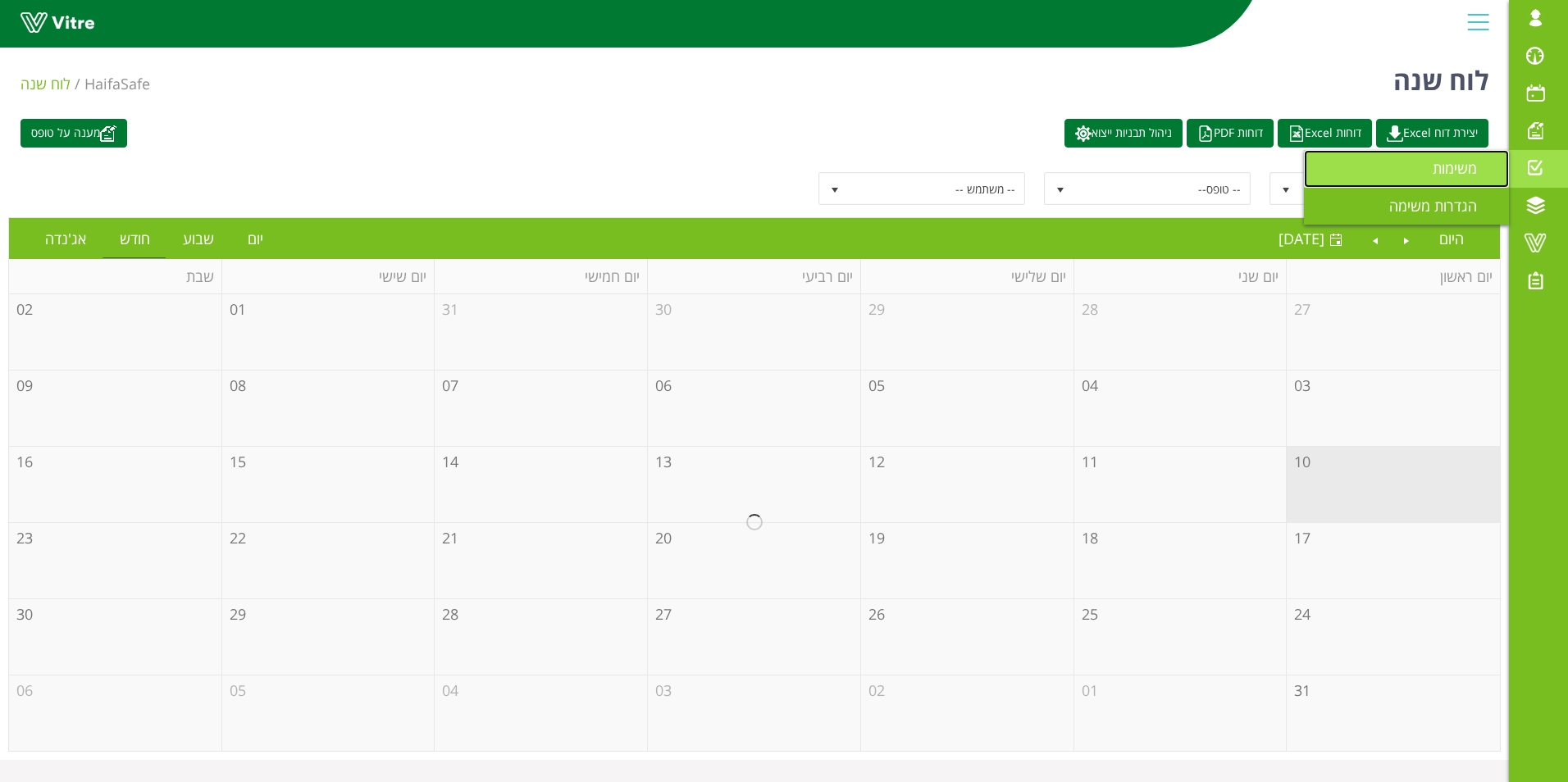
click at [1463, 175] on span "משימות" at bounding box center [1464, 168] width 64 height 19
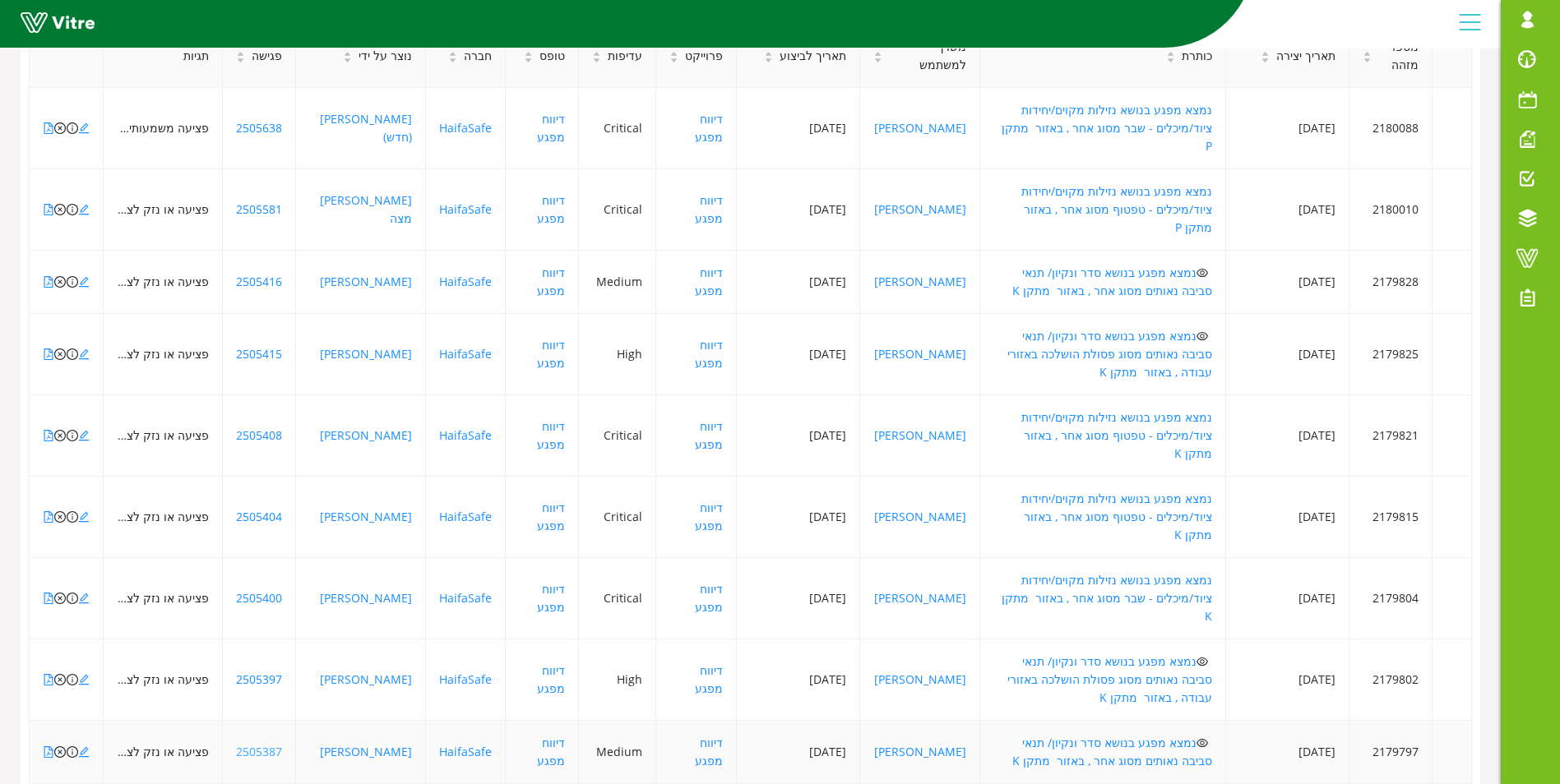
scroll to position [320, 0]
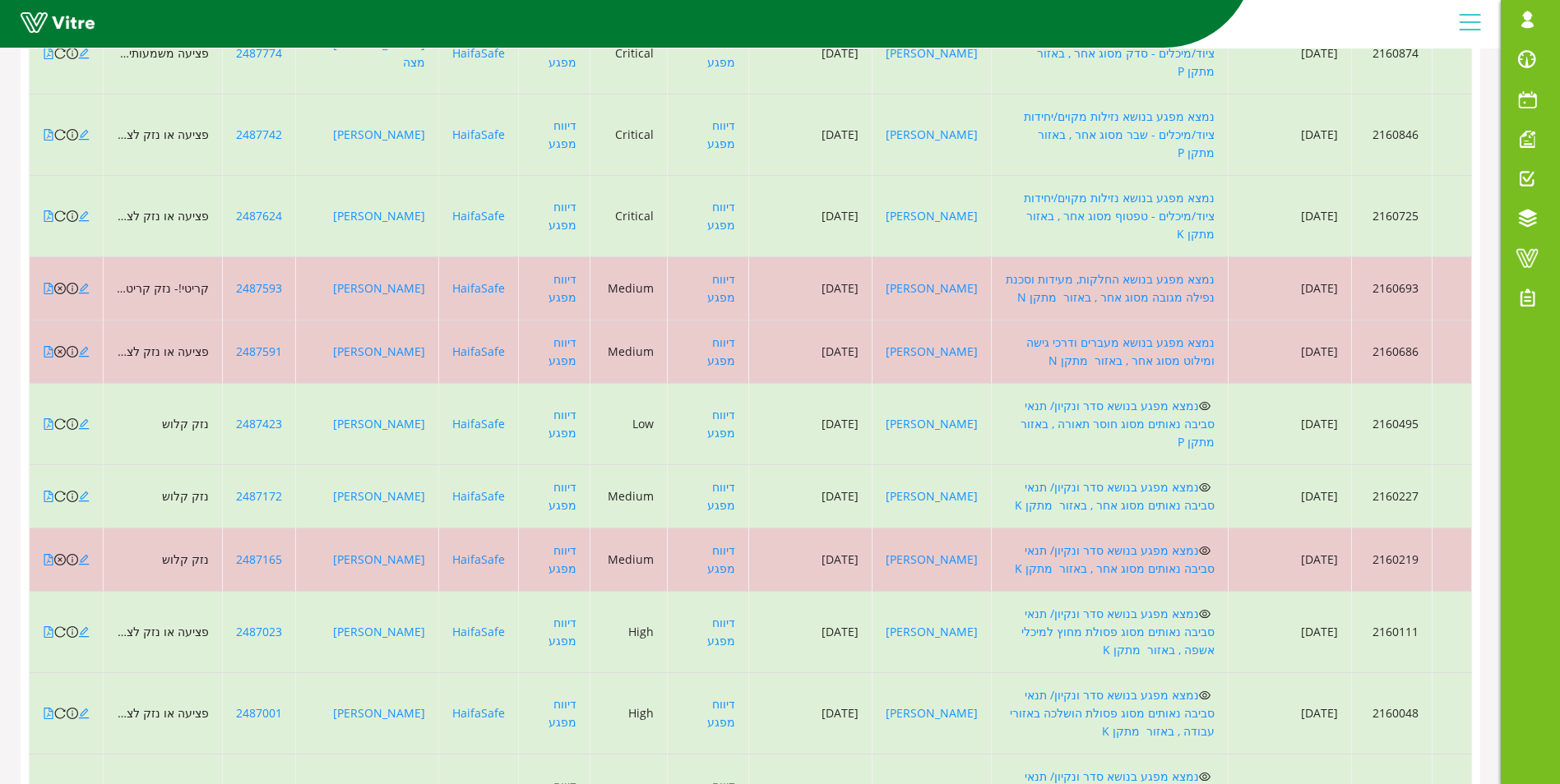
scroll to position [6017, 0]
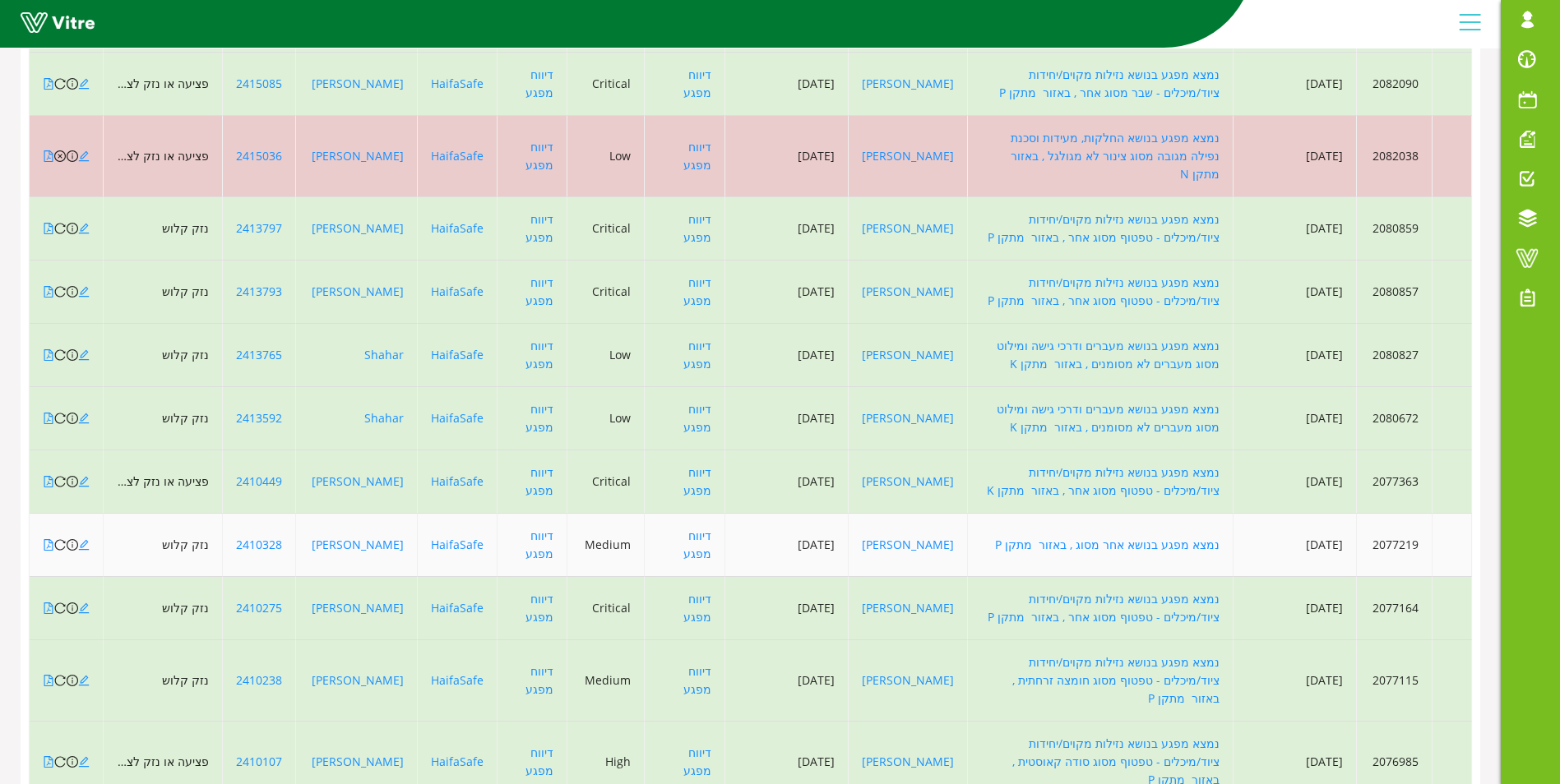
scroll to position [6089, 0]
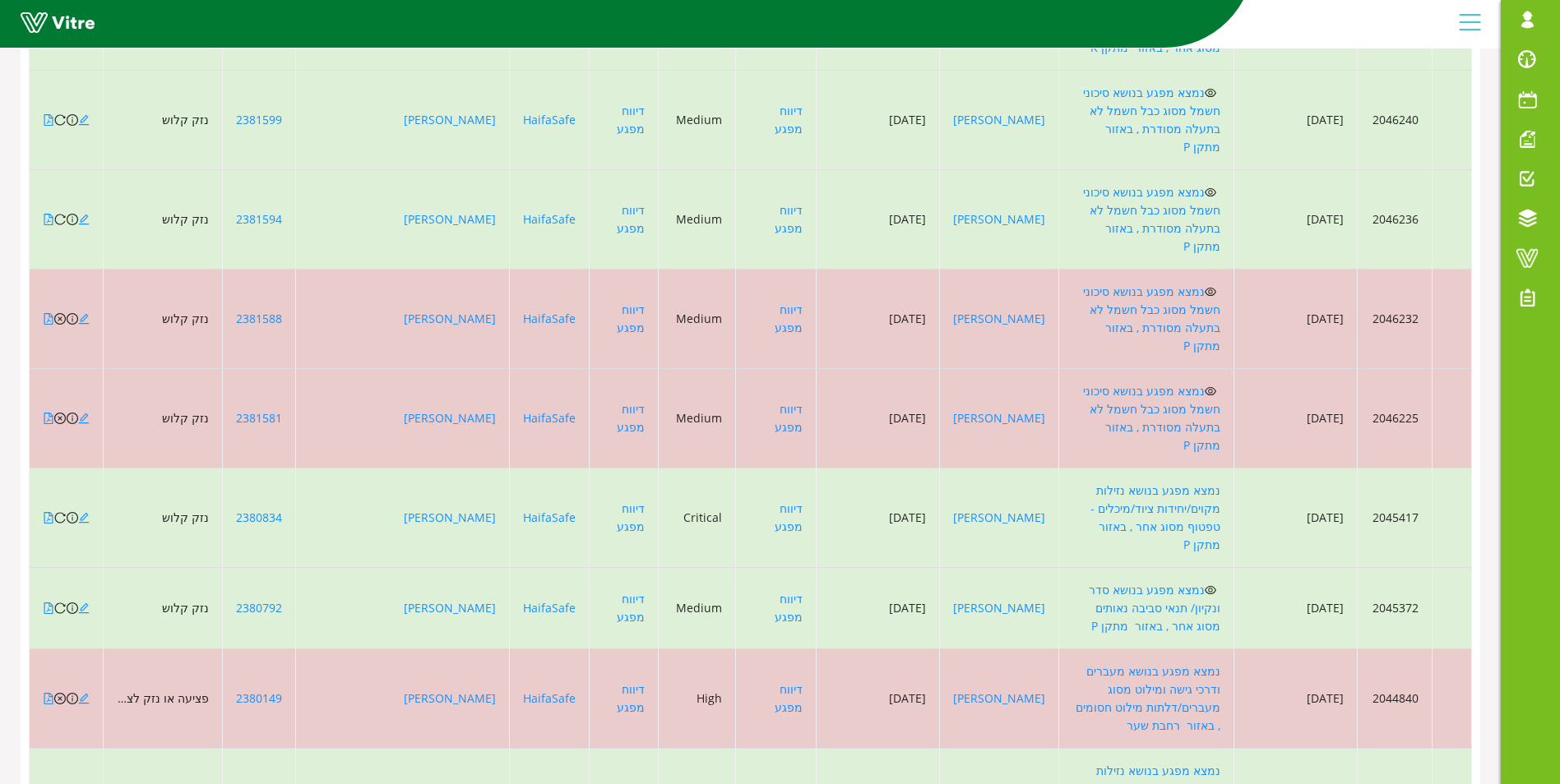
scroll to position [6071, 0]
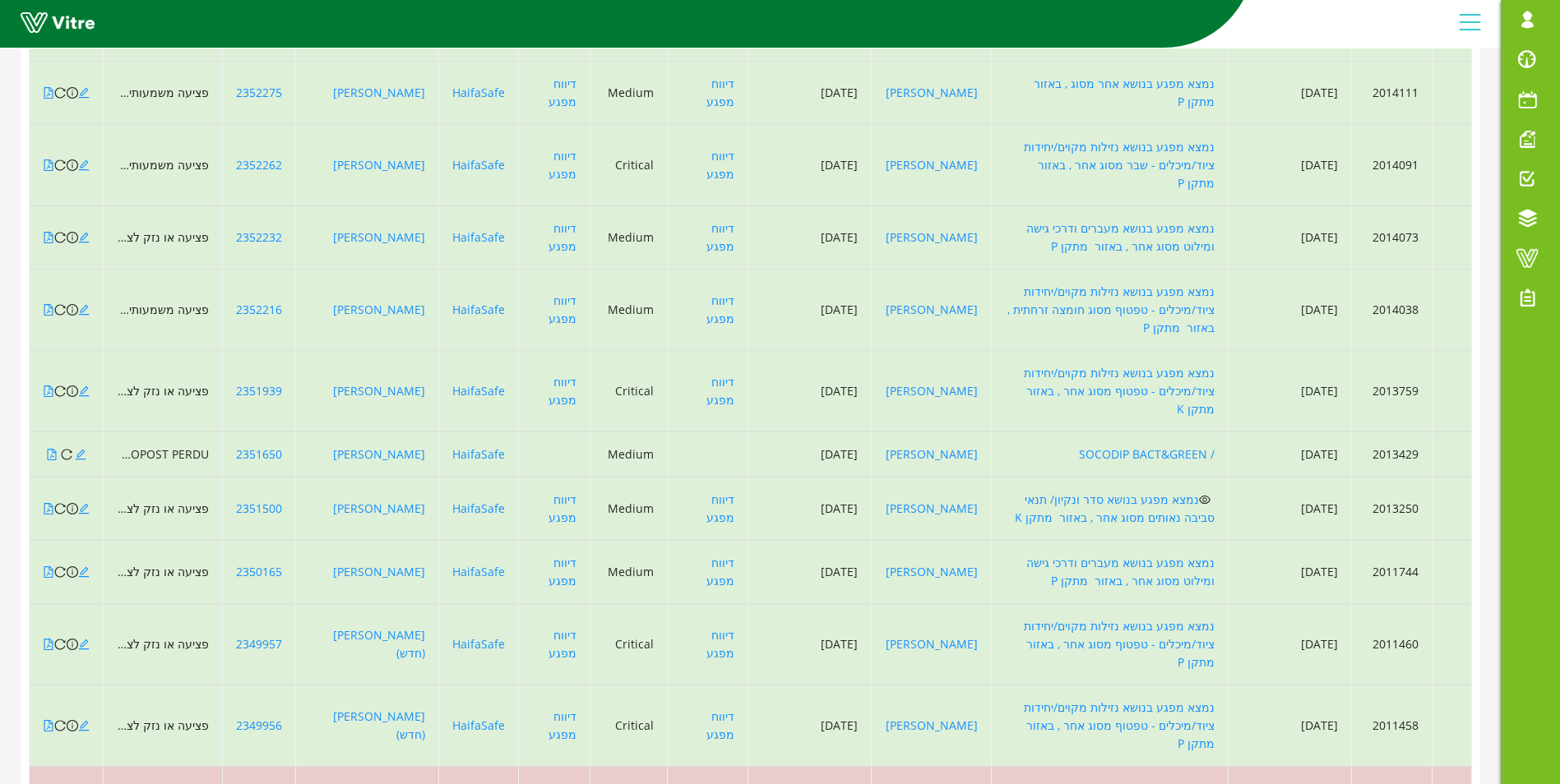
scroll to position [6017, 0]
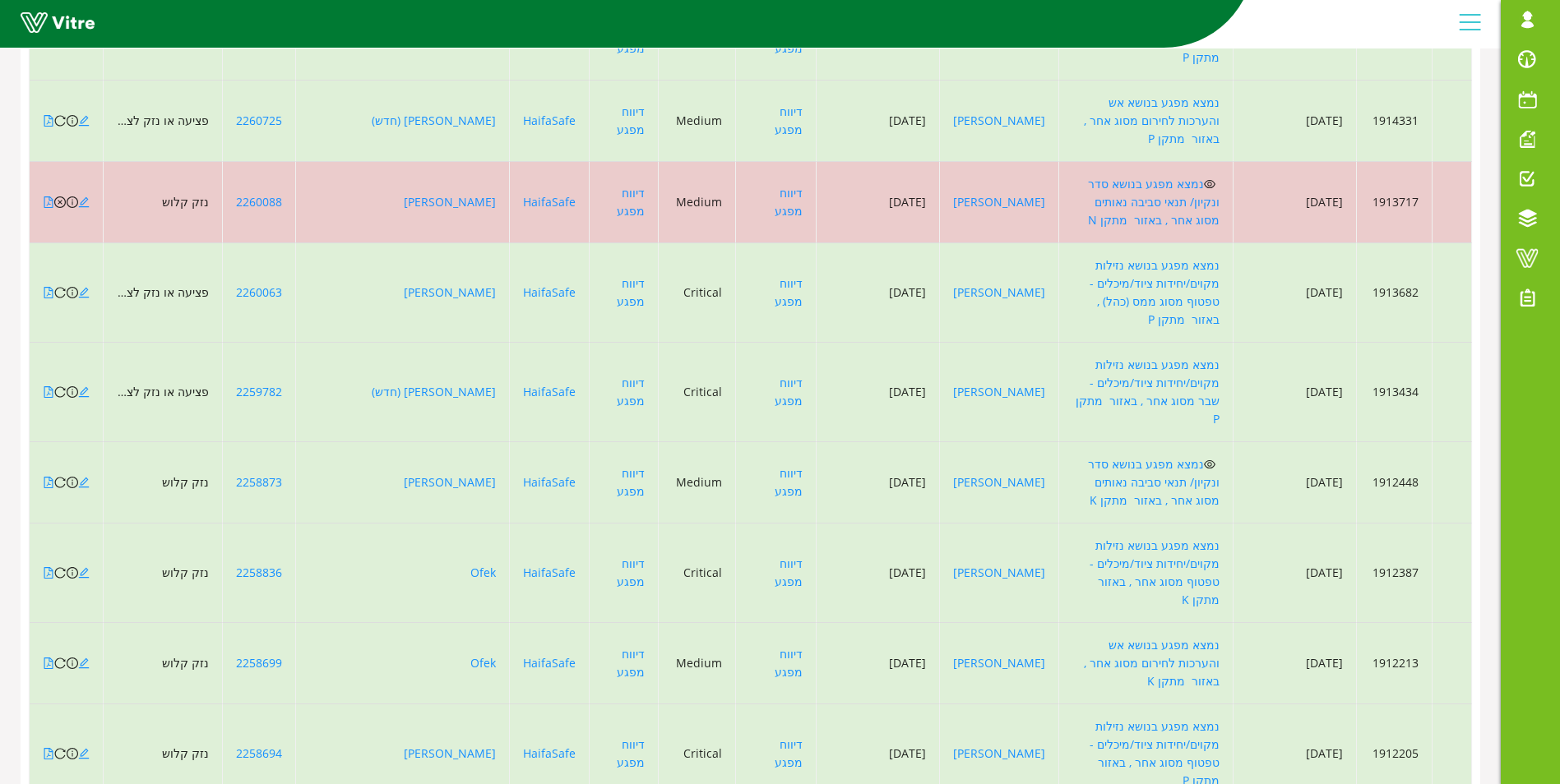
scroll to position [4848, 0]
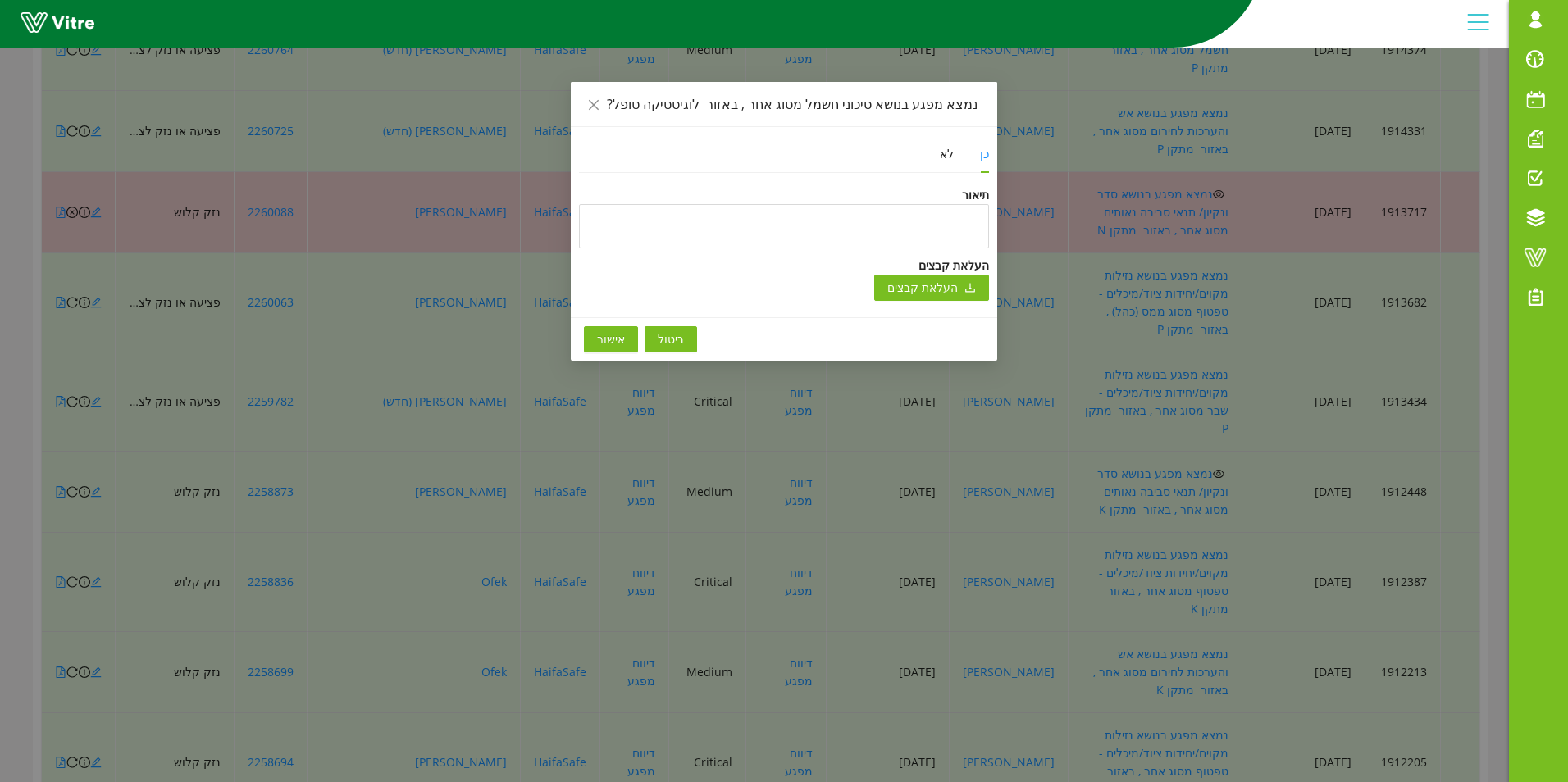
click at [618, 344] on span "אישור" at bounding box center [611, 339] width 28 height 18
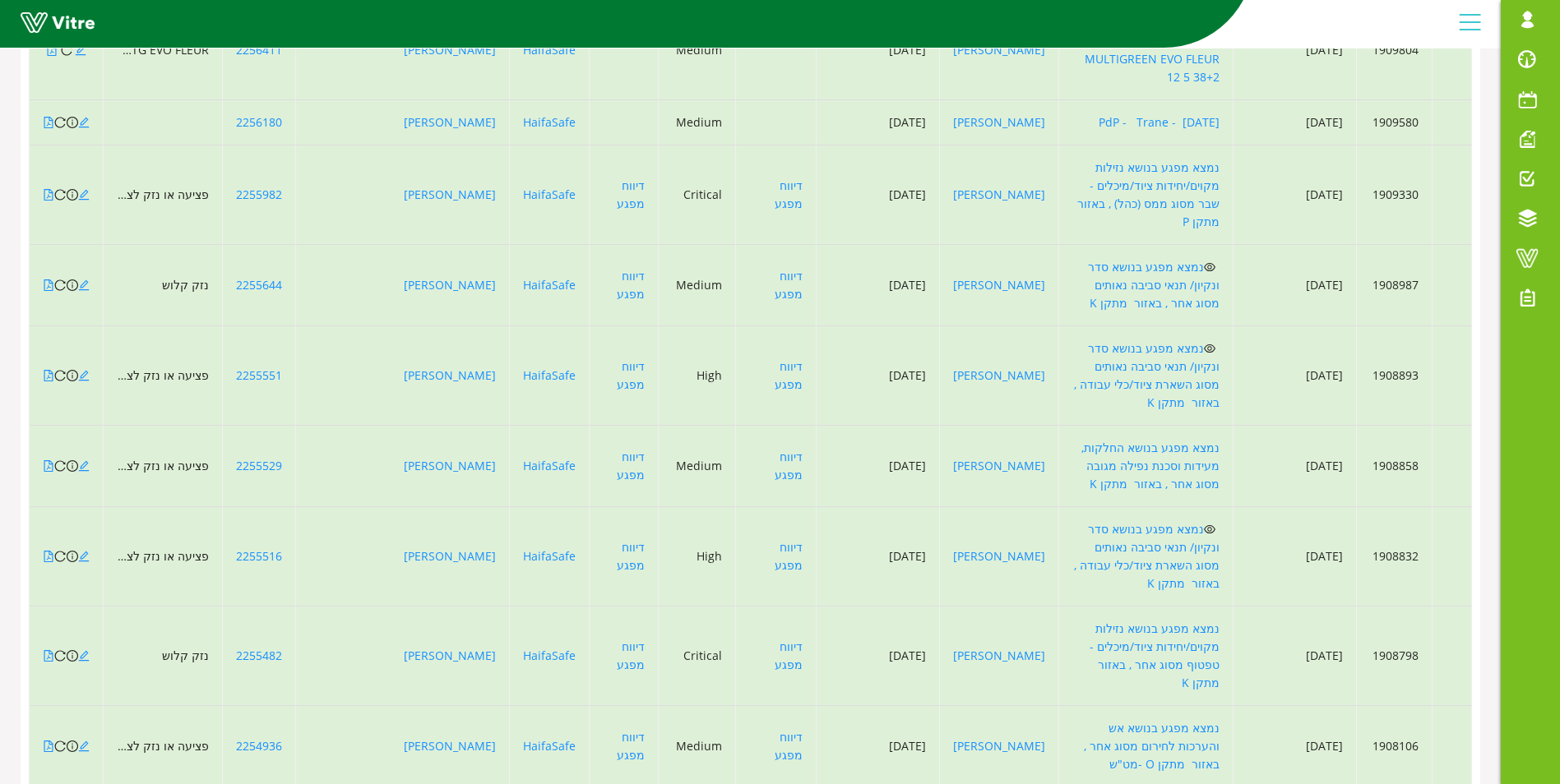
scroll to position [5998, 0]
